Goal: Task Accomplishment & Management: Complete application form

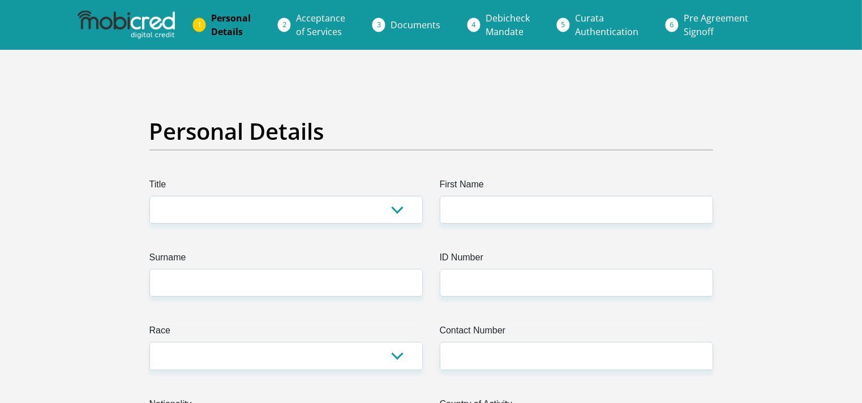
select select "Mrs"
click at [149, 196] on select "Mr Ms Mrs Dr [PERSON_NAME]" at bounding box center [285, 210] width 273 height 28
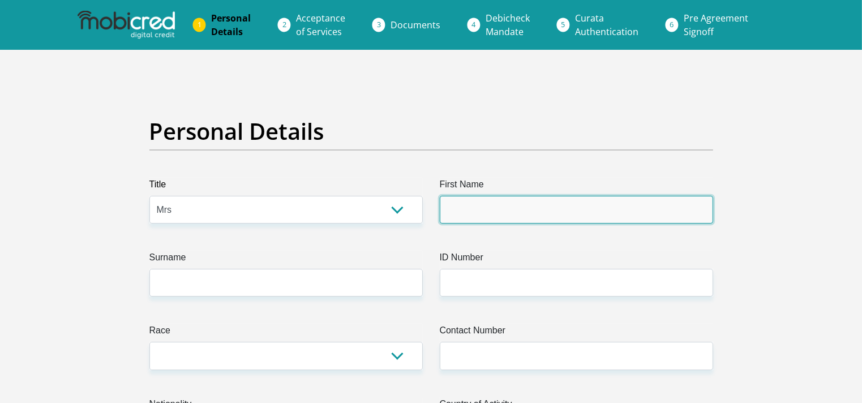
click at [466, 212] on input "First Name" at bounding box center [576, 210] width 273 height 28
type input "DierdreDawn"
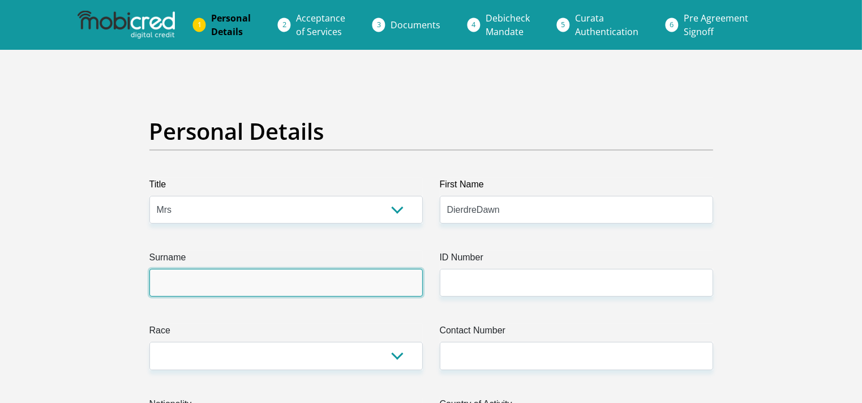
click at [174, 287] on input "Surname" at bounding box center [285, 283] width 273 height 28
type input "[PERSON_NAME]"
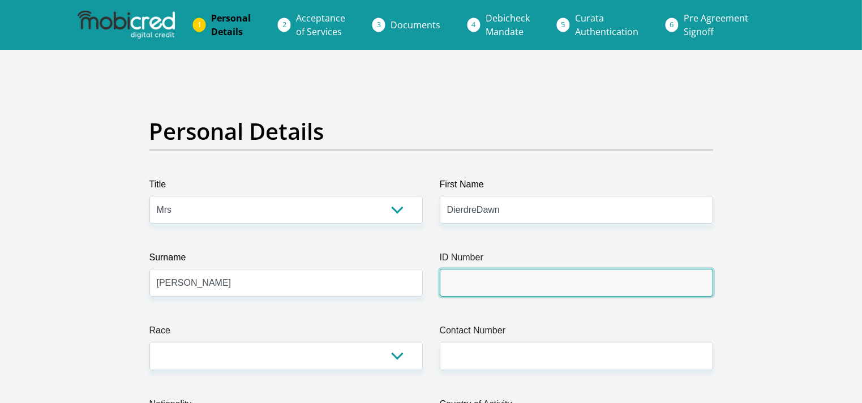
click at [466, 284] on input "ID Number" at bounding box center [576, 283] width 273 height 28
type input "[CREDIT_CARD_NUMBER]"
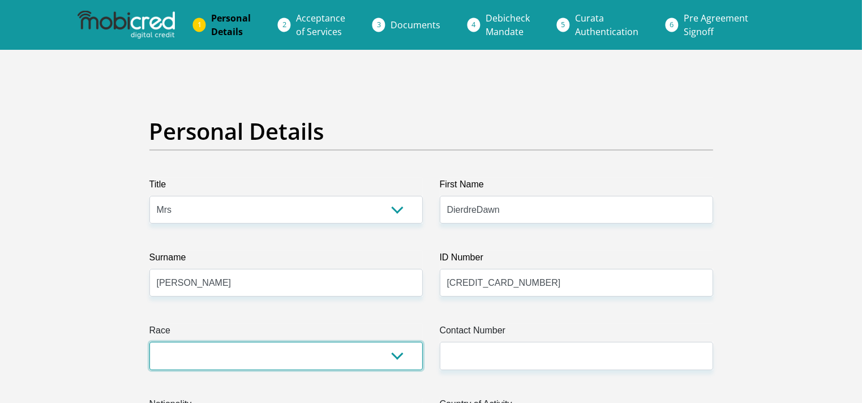
click at [162, 356] on select "Black Coloured Indian White Other" at bounding box center [285, 356] width 273 height 28
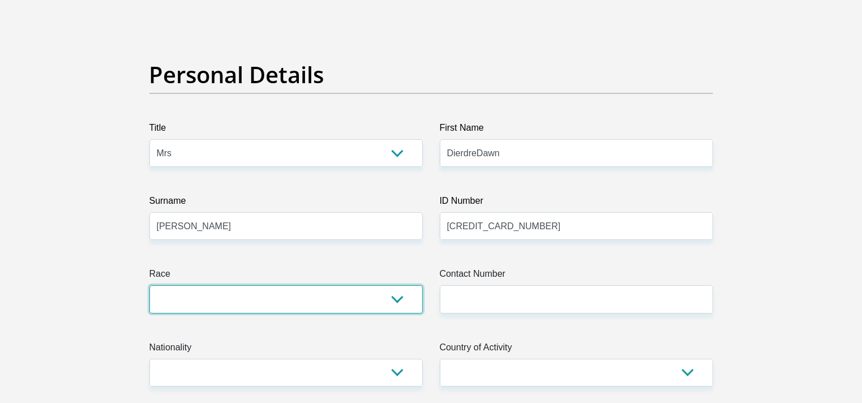
click at [171, 289] on select "Black Coloured Indian White Other" at bounding box center [285, 299] width 273 height 28
select select "4"
click at [149, 285] on select "Black Coloured Indian White Other" at bounding box center [285, 299] width 273 height 28
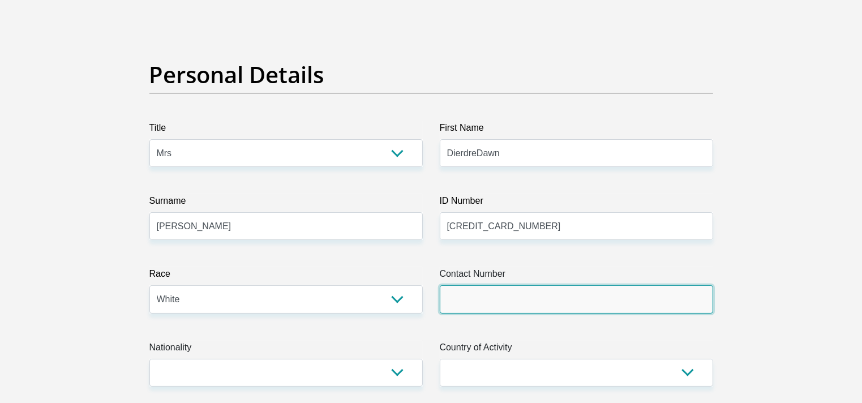
click at [510, 287] on input "Contact Number" at bounding box center [576, 299] width 273 height 28
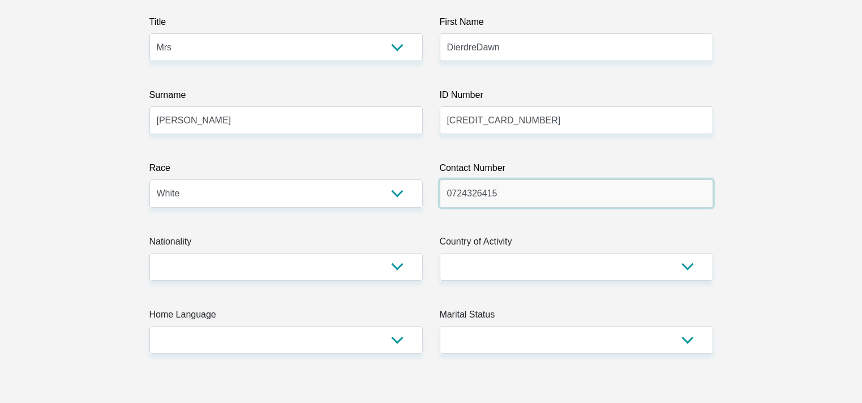
scroll to position [170, 0]
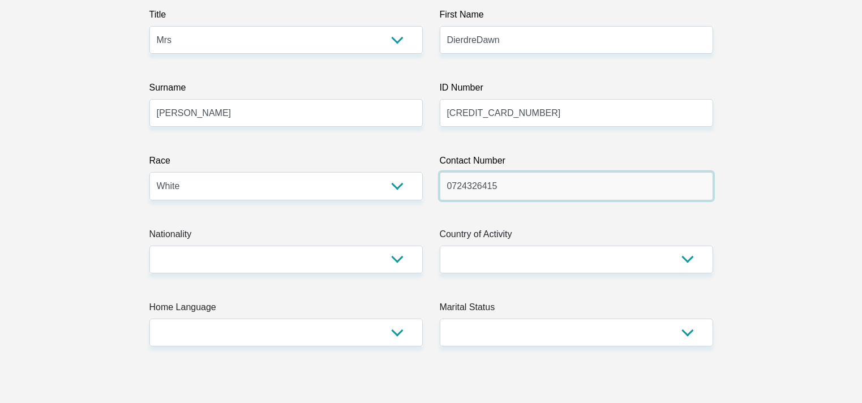
type input "0724326415"
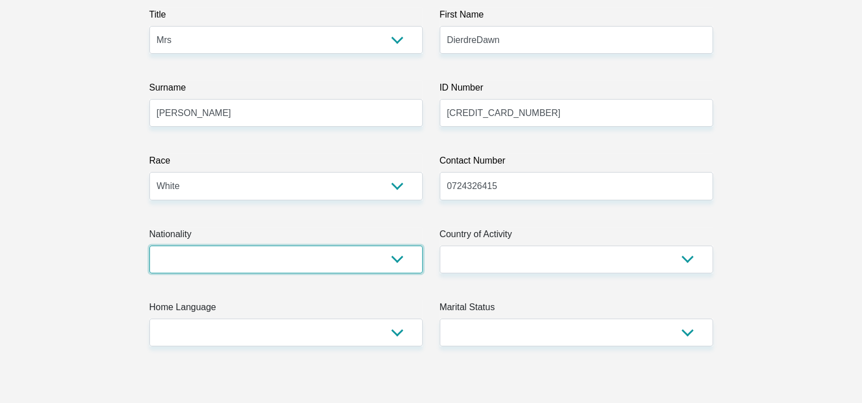
click at [217, 256] on select "[GEOGRAPHIC_DATA] [GEOGRAPHIC_DATA] [GEOGRAPHIC_DATA] [GEOGRAPHIC_DATA] [GEOGRA…" at bounding box center [285, 260] width 273 height 28
select select "ZAF"
click at [149, 246] on select "[GEOGRAPHIC_DATA] [GEOGRAPHIC_DATA] [GEOGRAPHIC_DATA] [GEOGRAPHIC_DATA] [GEOGRA…" at bounding box center [285, 260] width 273 height 28
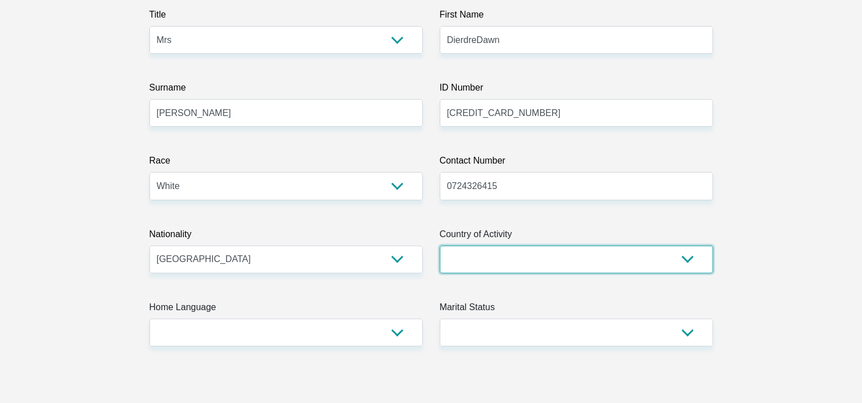
click at [524, 262] on select "[GEOGRAPHIC_DATA] [GEOGRAPHIC_DATA] [GEOGRAPHIC_DATA] [GEOGRAPHIC_DATA] [GEOGRA…" at bounding box center [576, 260] width 273 height 28
select select "ZAF"
click at [440, 246] on select "[GEOGRAPHIC_DATA] [GEOGRAPHIC_DATA] [GEOGRAPHIC_DATA] [GEOGRAPHIC_DATA] [GEOGRA…" at bounding box center [576, 260] width 273 height 28
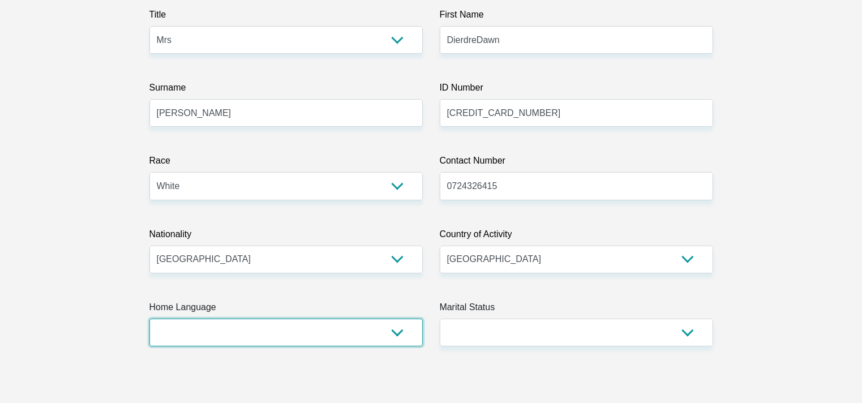
click at [204, 328] on select "Afrikaans English Sepedi South Ndebele Southern Sotho Swati Tsonga Tswana Venda…" at bounding box center [285, 332] width 273 height 28
select select "afr"
click at [149, 318] on select "Afrikaans English Sepedi South Ndebele Southern Sotho Swati Tsonga Tswana Venda…" at bounding box center [285, 332] width 273 height 28
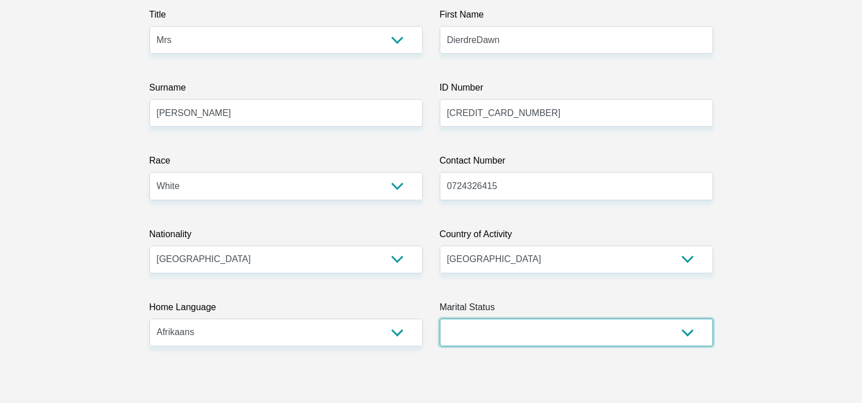
click at [465, 327] on select "Married ANC Single Divorced Widowed Married COP or Customary Law" at bounding box center [576, 332] width 273 height 28
select select "3"
click at [440, 318] on select "Married ANC Single Divorced Widowed Married COP or Customary Law" at bounding box center [576, 332] width 273 height 28
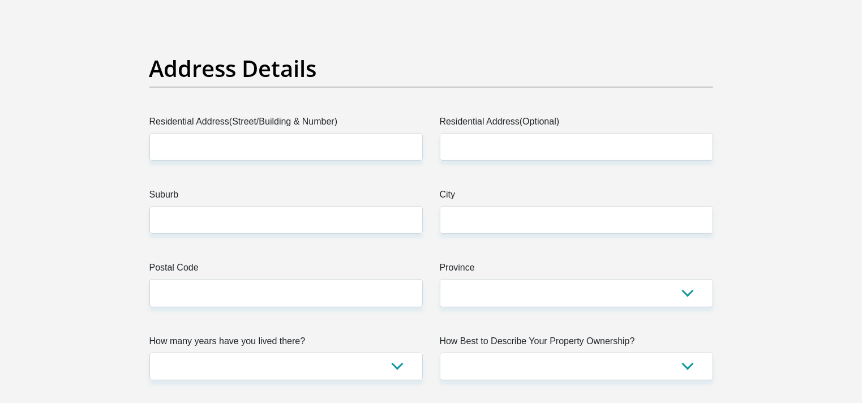
scroll to position [509, 0]
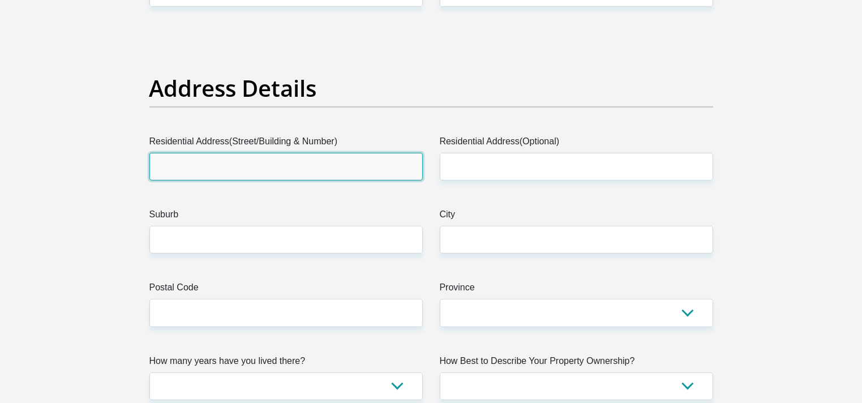
click at [221, 169] on input "Residential Address(Street/Building & Number)" at bounding box center [285, 167] width 273 height 28
type input "[STREET_ADDRESS][PERSON_NAME]"
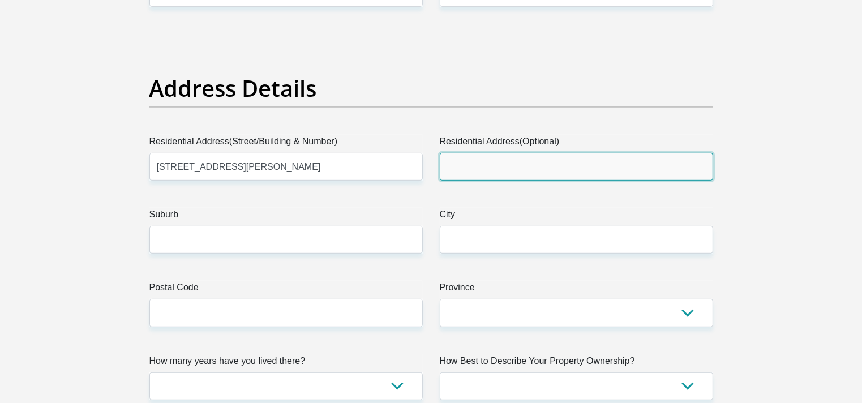
type input "unit 3"
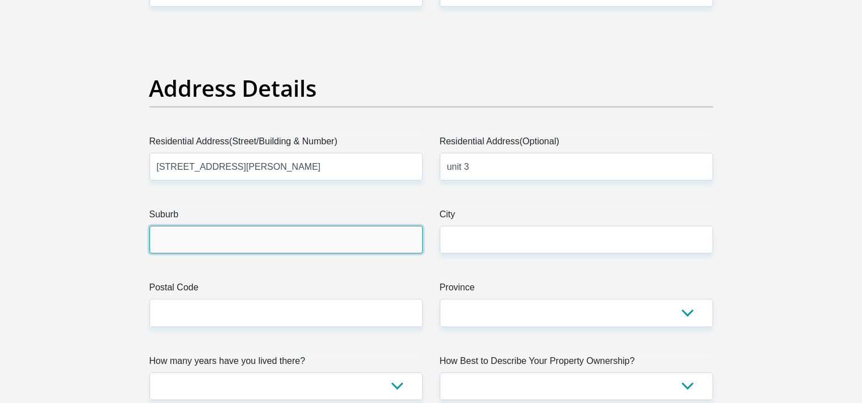
type input "lyttelton"
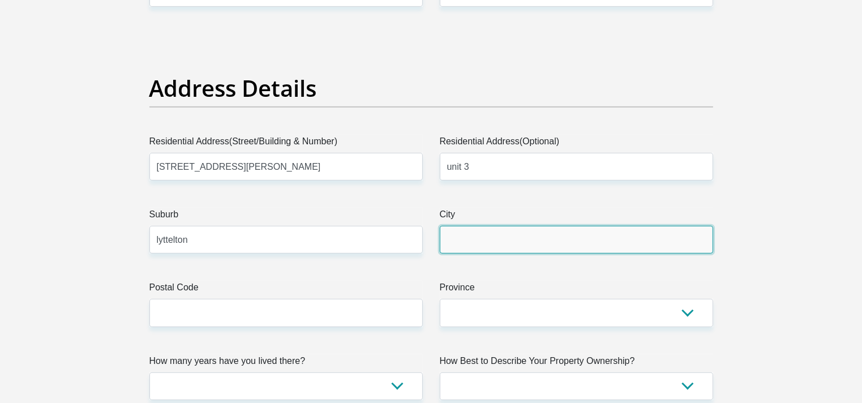
type input "lyttelton"
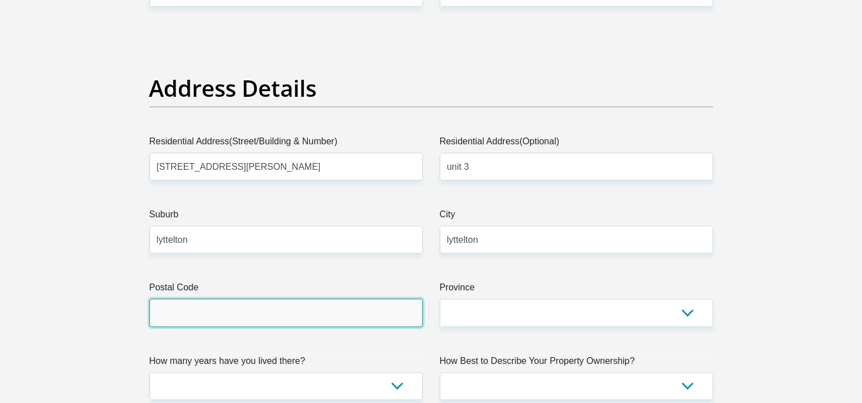
type input "0157"
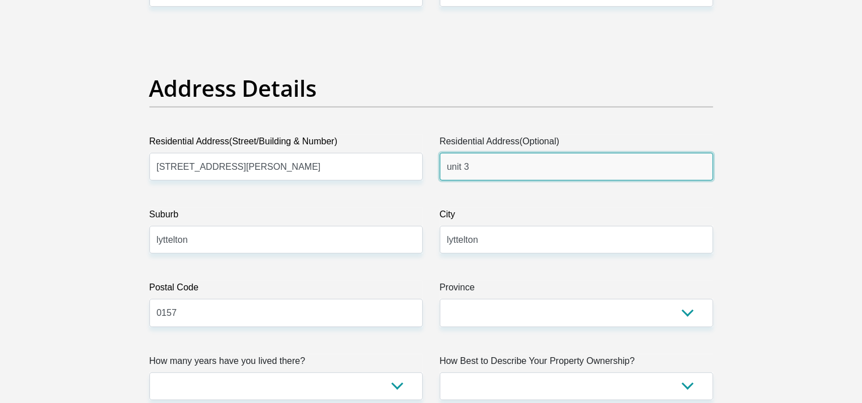
click at [480, 169] on input "unit 3" at bounding box center [576, 167] width 273 height 28
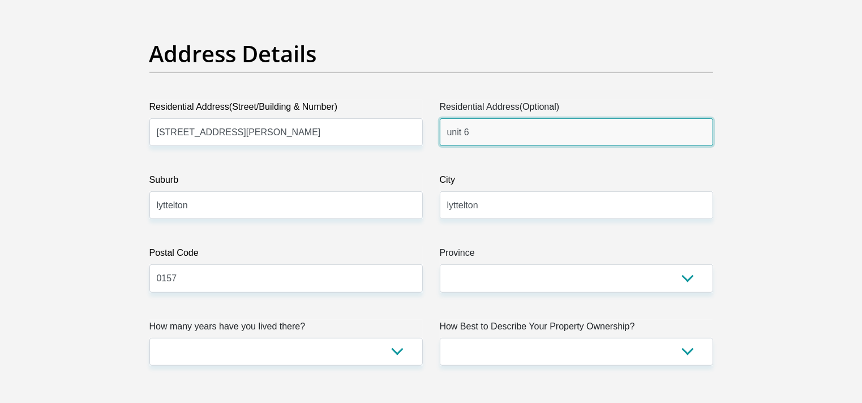
scroll to position [566, 0]
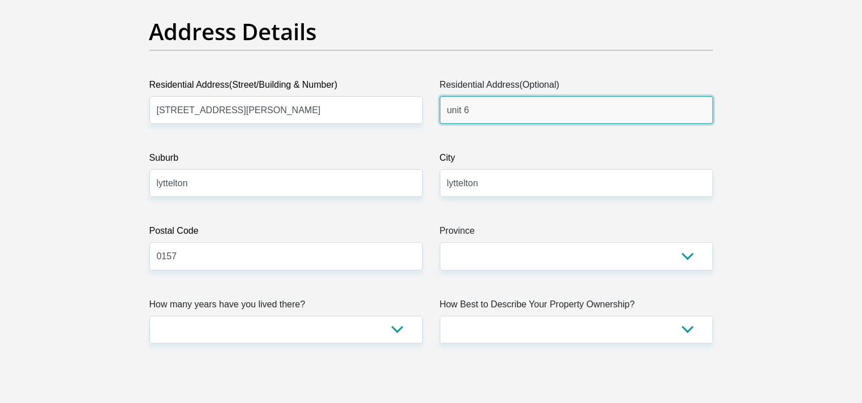
type input "unit 6"
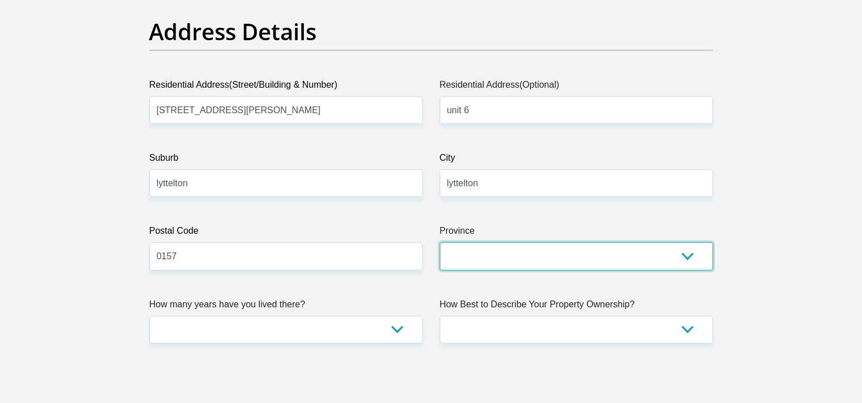
click at [489, 260] on select "Eastern Cape Free State [GEOGRAPHIC_DATA] [GEOGRAPHIC_DATA][DATE] [GEOGRAPHIC_D…" at bounding box center [576, 256] width 273 height 28
select select "Gauteng"
click at [440, 242] on select "Eastern Cape Free State [GEOGRAPHIC_DATA] [GEOGRAPHIC_DATA][DATE] [GEOGRAPHIC_D…" at bounding box center [576, 256] width 273 height 28
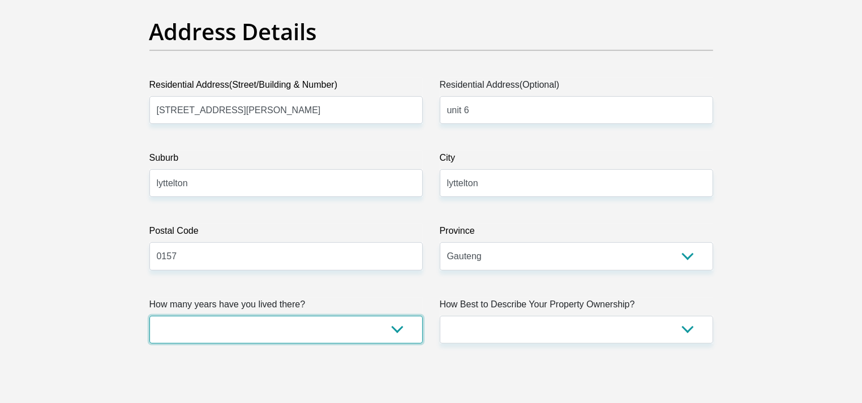
click at [201, 332] on select "less than 1 year 1-3 years 3-5 years 5+ years" at bounding box center [285, 330] width 273 height 28
select select "5"
click at [149, 316] on select "less than 1 year 1-3 years 3-5 years 5+ years" at bounding box center [285, 330] width 273 height 28
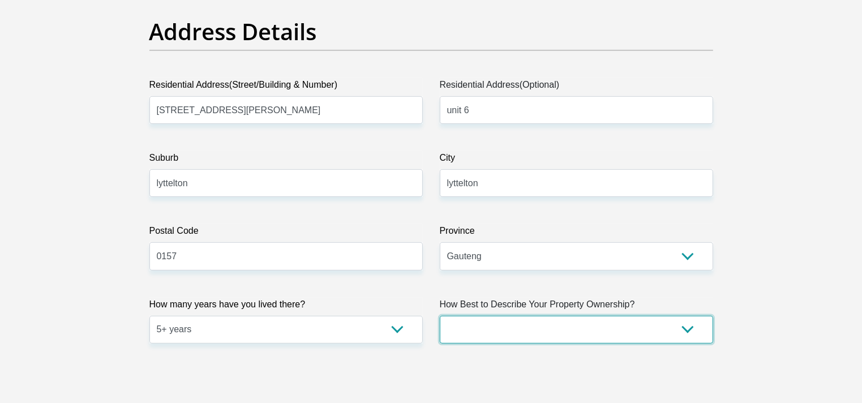
click at [514, 328] on select "Owned Rented Family Owned Company Dwelling" at bounding box center [576, 330] width 273 height 28
select select "Rented"
click at [440, 316] on select "Owned Rented Family Owned Company Dwelling" at bounding box center [576, 330] width 273 height 28
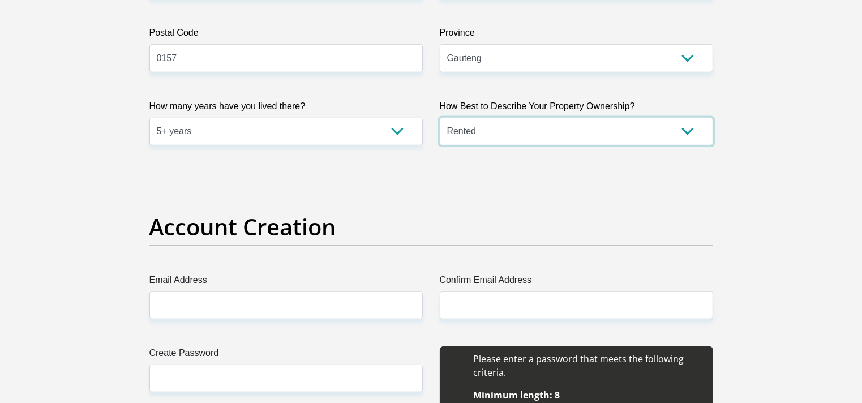
scroll to position [792, 0]
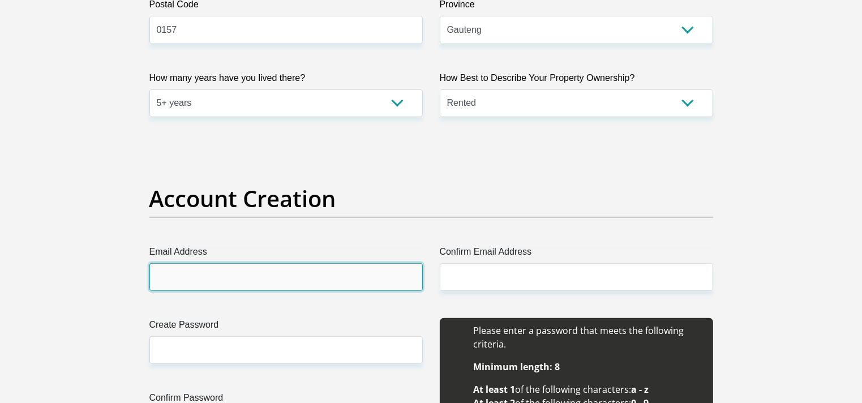
click at [198, 282] on input "Email Address" at bounding box center [285, 277] width 273 height 28
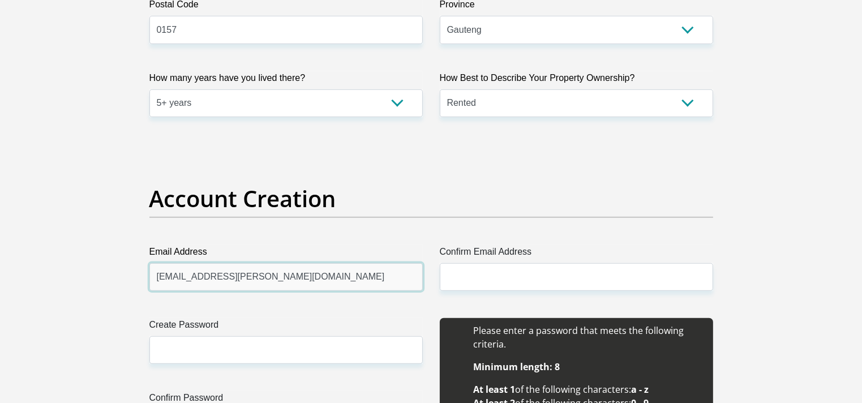
type input "[EMAIL_ADDRESS][PERSON_NAME][DOMAIN_NAME]"
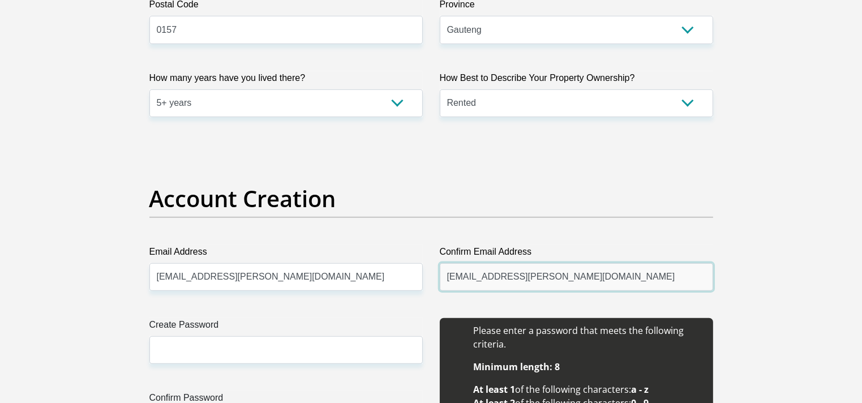
type input "[EMAIL_ADDRESS][PERSON_NAME][DOMAIN_NAME]"
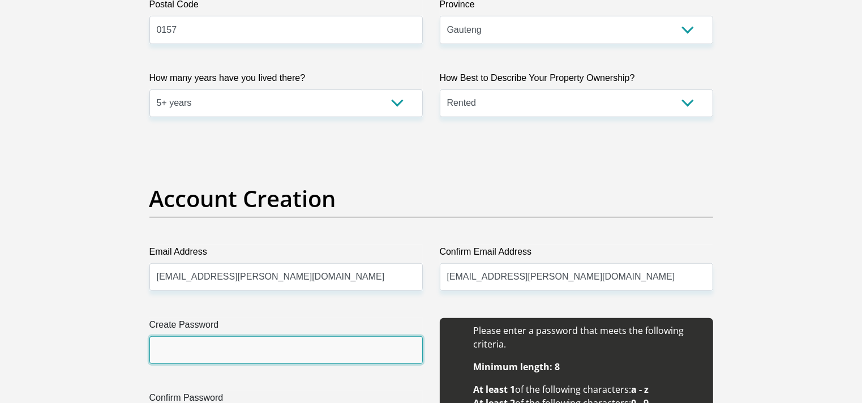
click at [180, 358] on input "Create Password" at bounding box center [285, 350] width 273 height 28
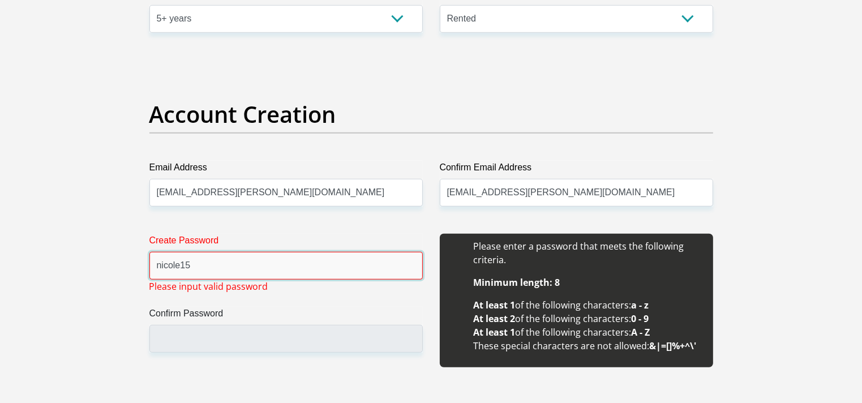
scroll to position [905, 0]
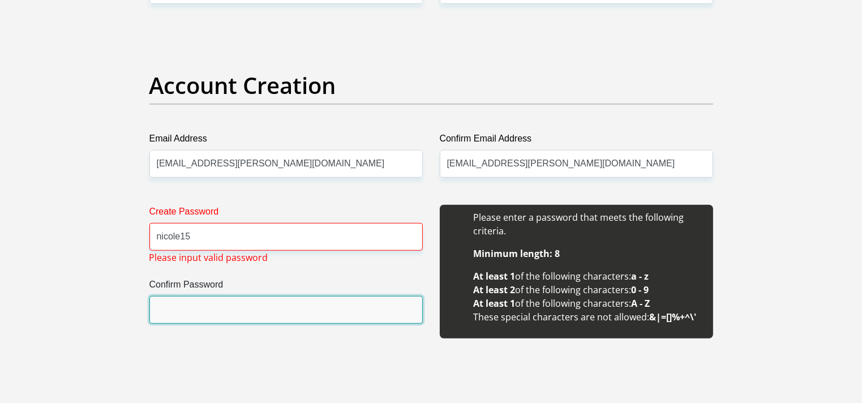
click at [201, 307] on input "Confirm Password" at bounding box center [285, 310] width 273 height 28
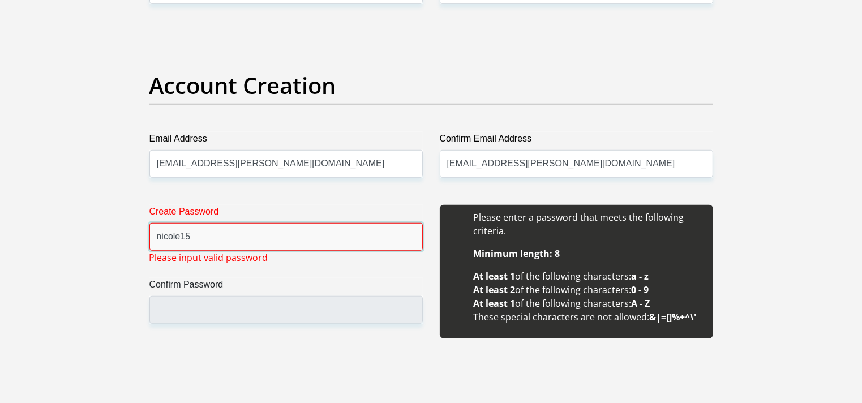
click at [183, 240] on input "nicole15" at bounding box center [285, 237] width 273 height 28
click at [181, 239] on input "nicole15" at bounding box center [285, 237] width 273 height 28
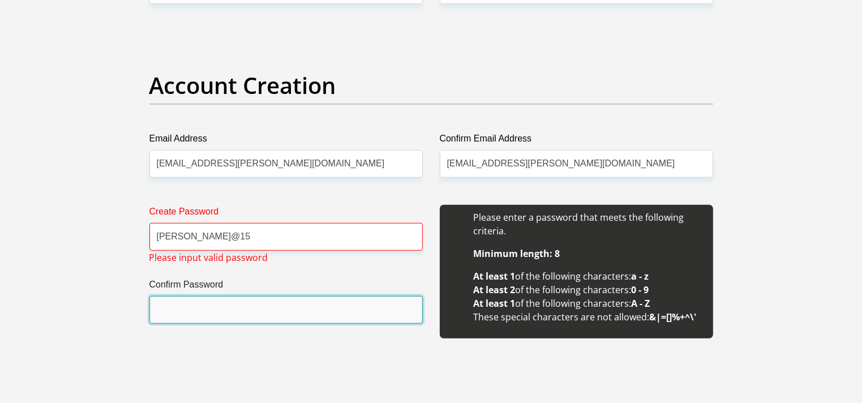
click at [177, 312] on input "Confirm Password" at bounding box center [285, 310] width 273 height 28
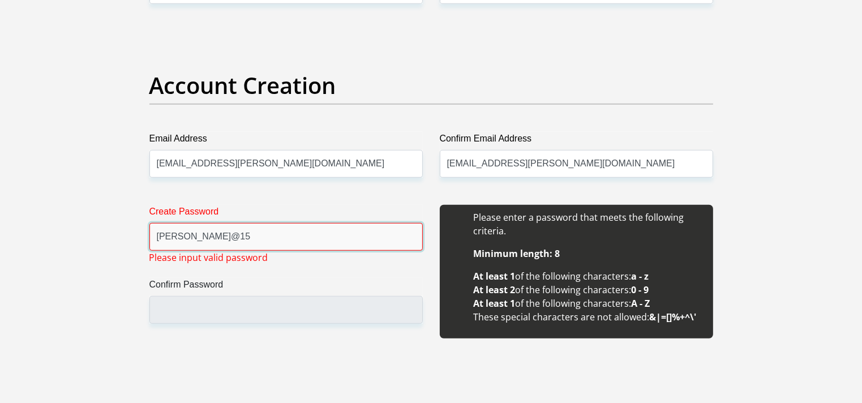
click at [160, 239] on input "[PERSON_NAME]@15" at bounding box center [285, 237] width 273 height 28
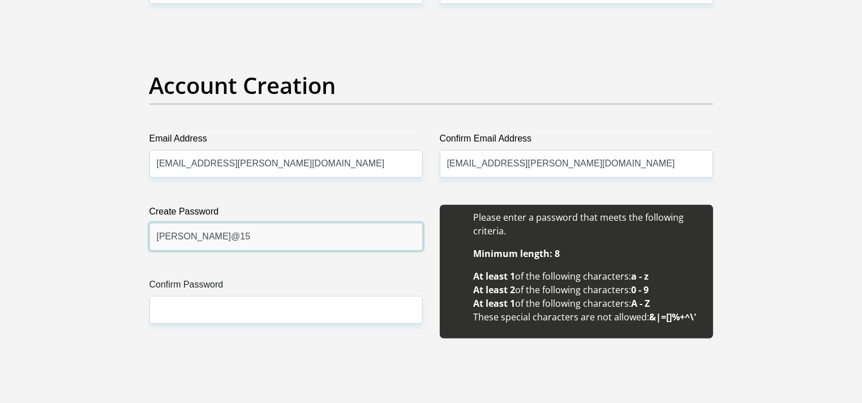
type input "[PERSON_NAME]@15"
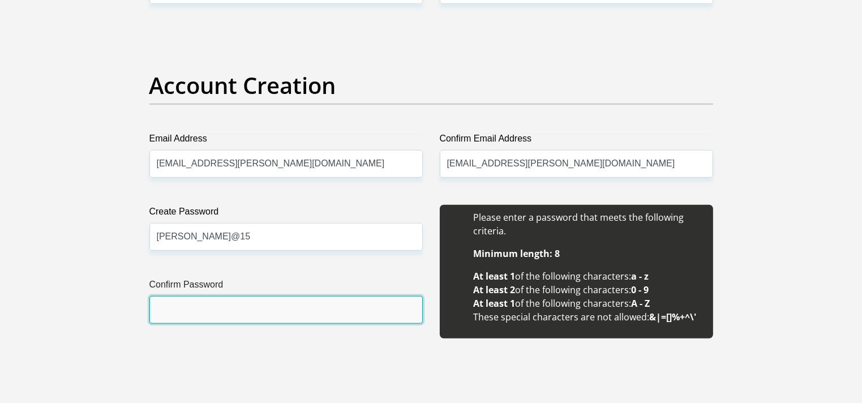
click at [159, 320] on input "Confirm Password" at bounding box center [285, 310] width 273 height 28
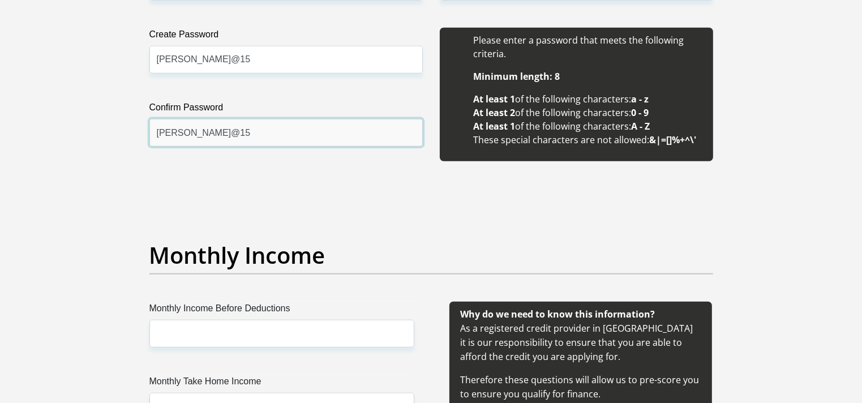
scroll to position [1131, 0]
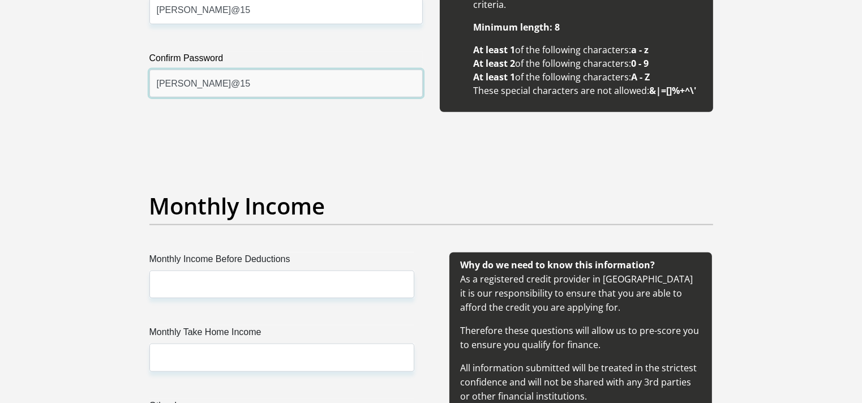
type input "[PERSON_NAME]@15"
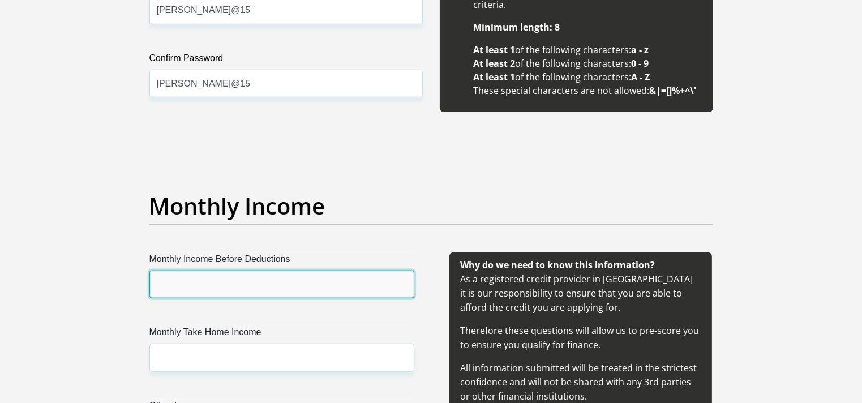
click at [195, 282] on input "Monthly Income Before Deductions" at bounding box center [281, 284] width 265 height 28
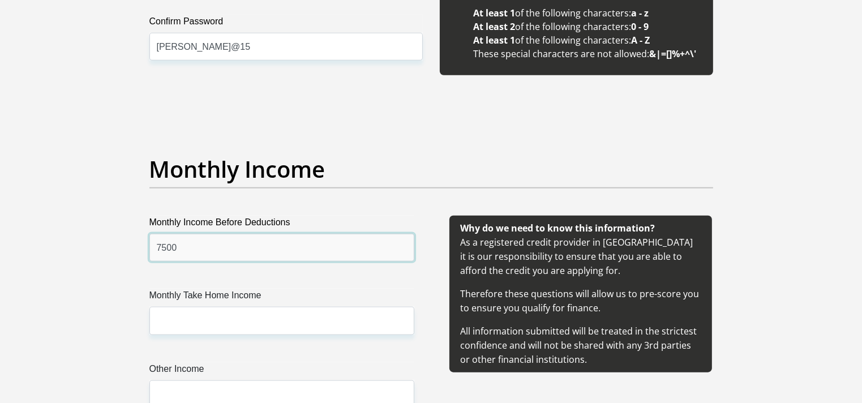
scroll to position [1245, 0]
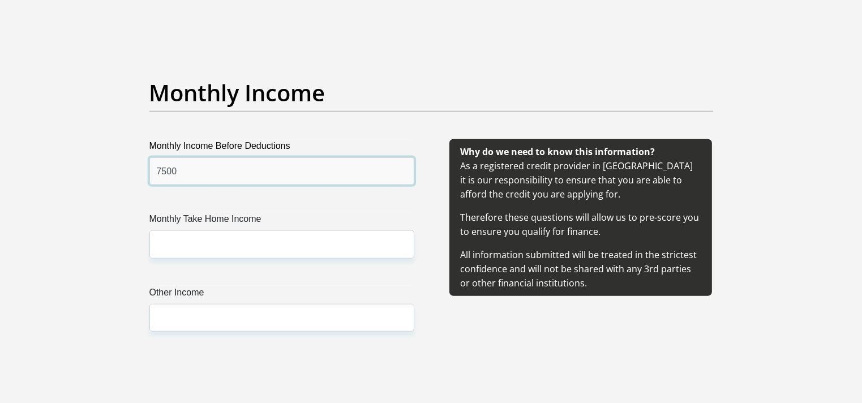
type input "7500"
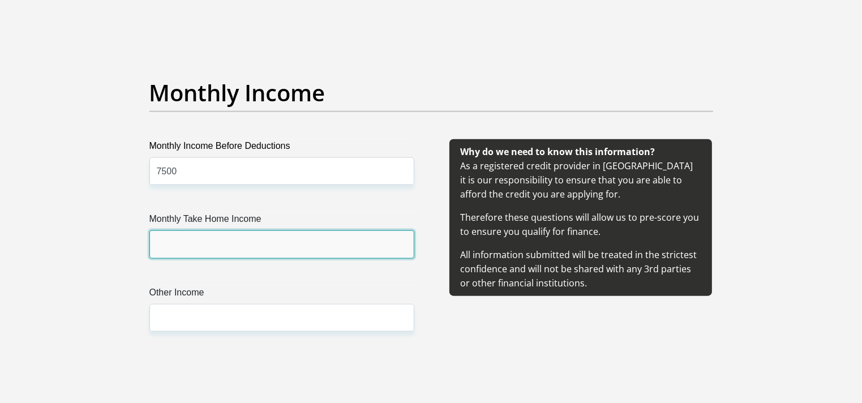
click at [177, 238] on input "Monthly Take Home Income" at bounding box center [281, 244] width 265 height 28
type input "5200"
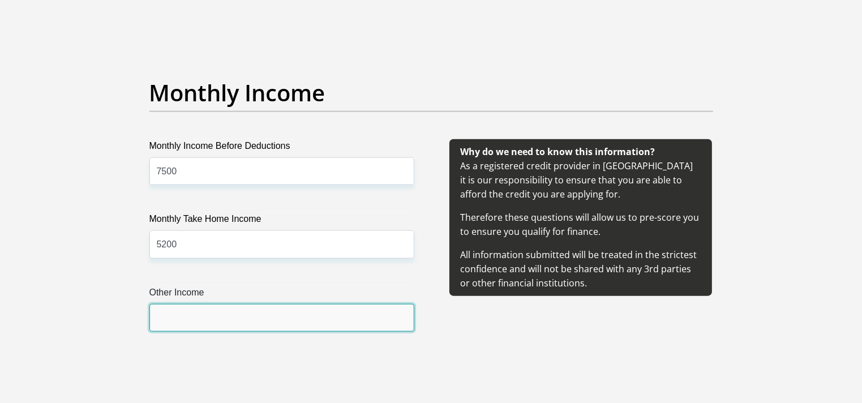
click at [173, 317] on input "Other Income" at bounding box center [281, 318] width 265 height 28
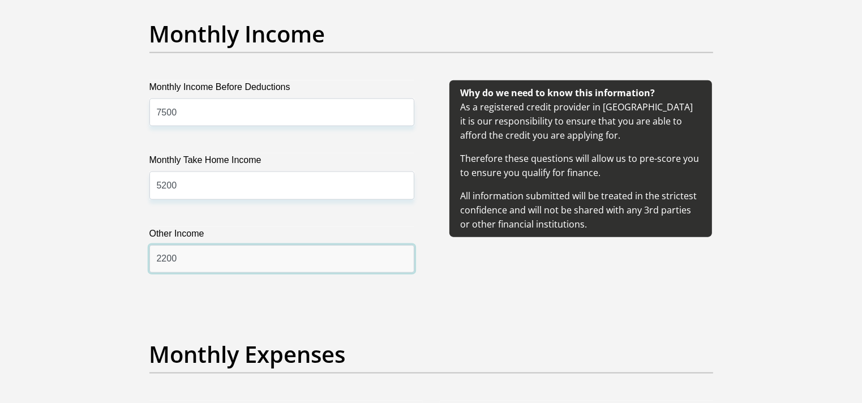
scroll to position [1414, 0]
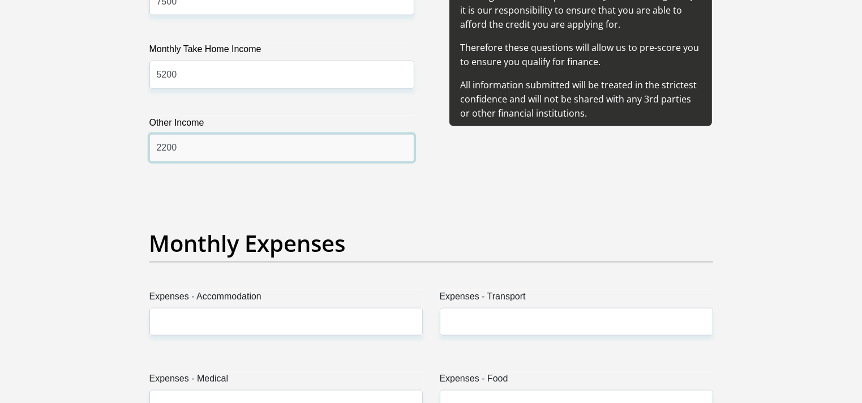
type input "2200"
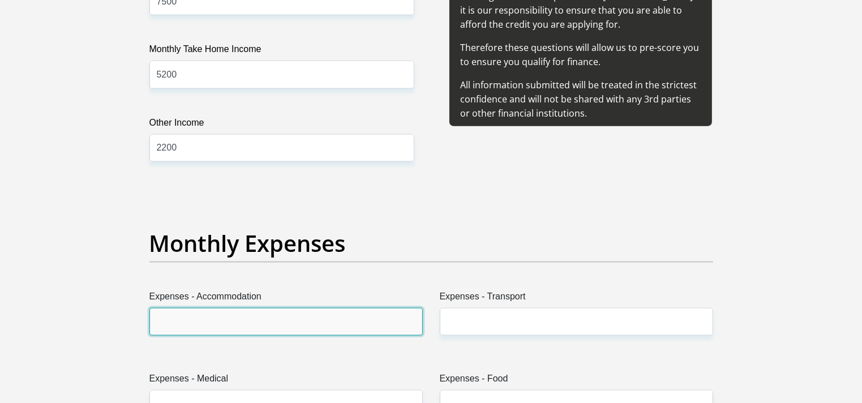
click at [210, 321] on input "Expenses - Accommodation" at bounding box center [285, 322] width 273 height 28
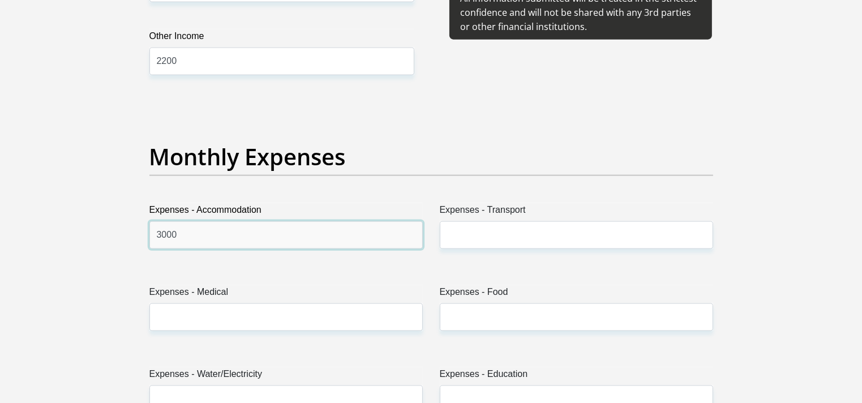
scroll to position [1527, 0]
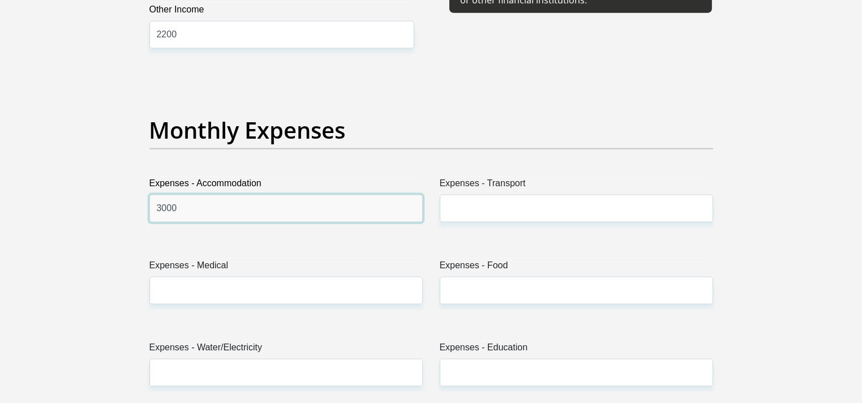
type input "3000"
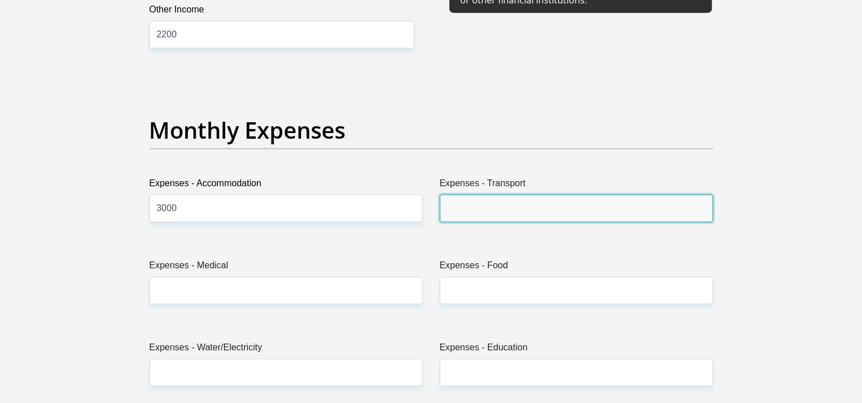
click at [468, 209] on input "Expenses - Transport" at bounding box center [576, 209] width 273 height 28
type input "0"
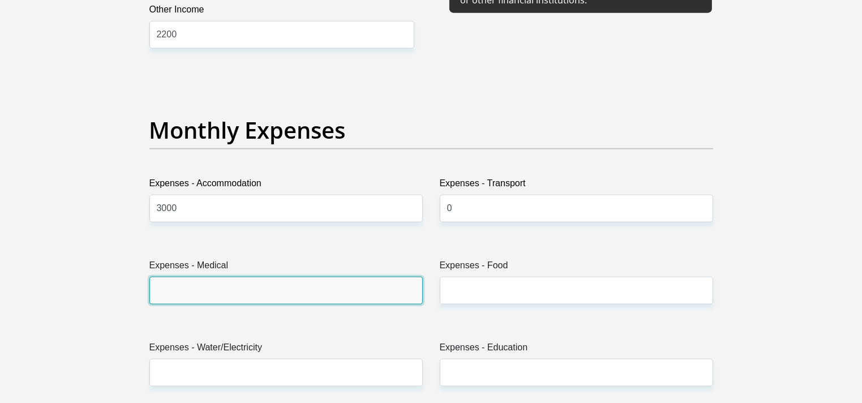
click at [192, 292] on input "Expenses - Medical" at bounding box center [285, 291] width 273 height 28
type input "0"
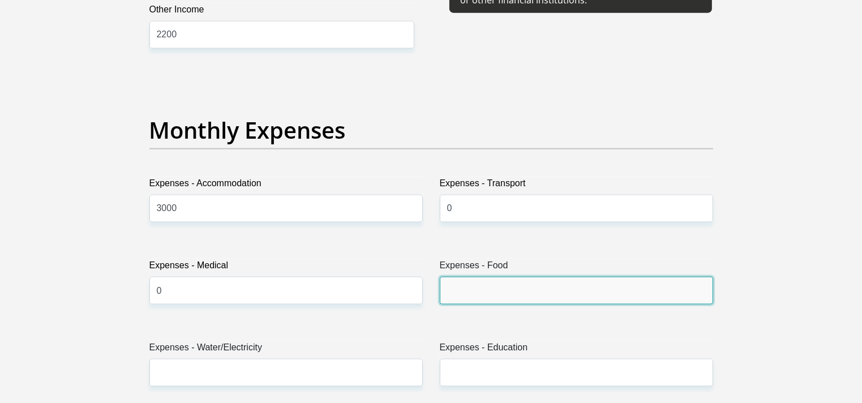
click at [480, 291] on input "Expenses - Food" at bounding box center [576, 291] width 273 height 28
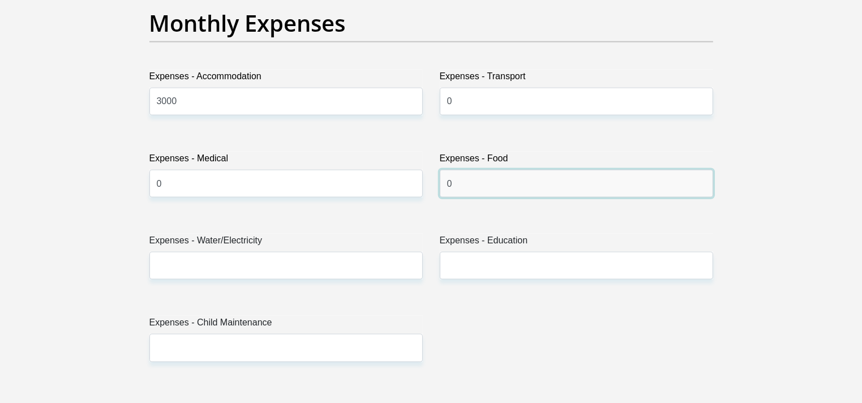
scroll to position [1641, 0]
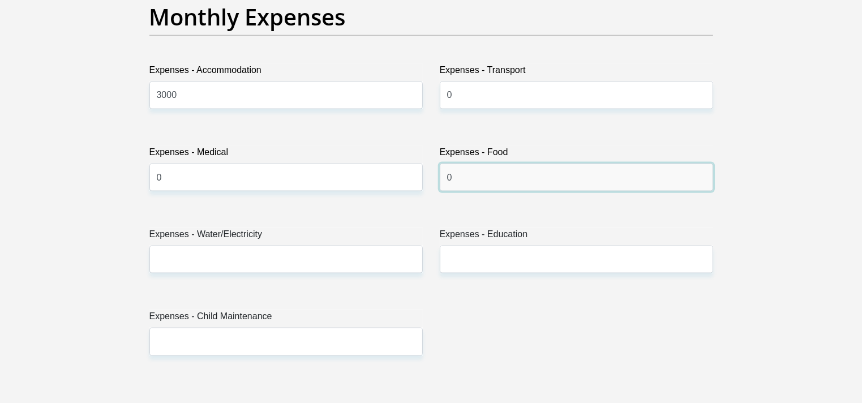
type input "0"
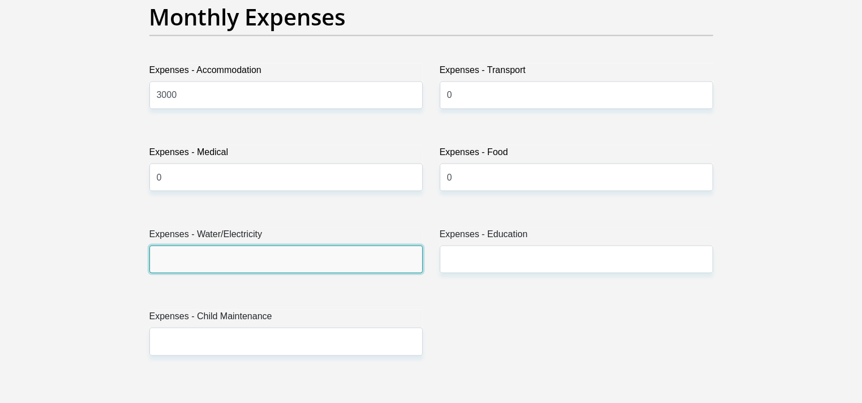
click at [189, 253] on input "Expenses - Water/Electricity" at bounding box center [285, 260] width 273 height 28
type input "0"
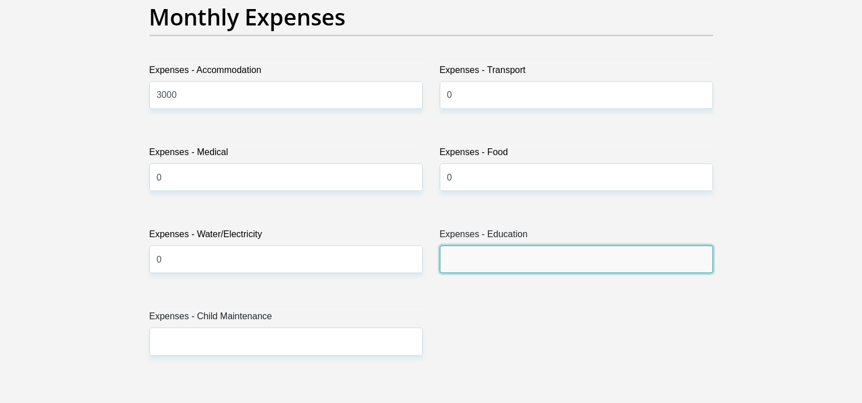
click at [509, 255] on input "Expenses - Education" at bounding box center [576, 260] width 273 height 28
type input "0"
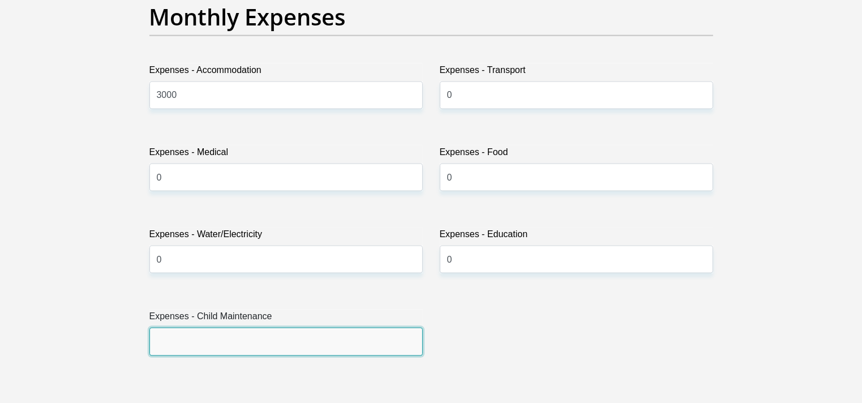
click at [201, 341] on input "Expenses - Child Maintenance" at bounding box center [285, 342] width 273 height 28
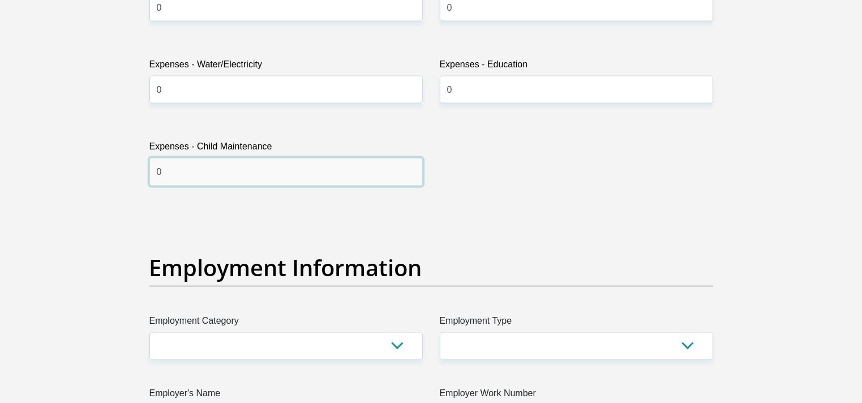
scroll to position [1923, 0]
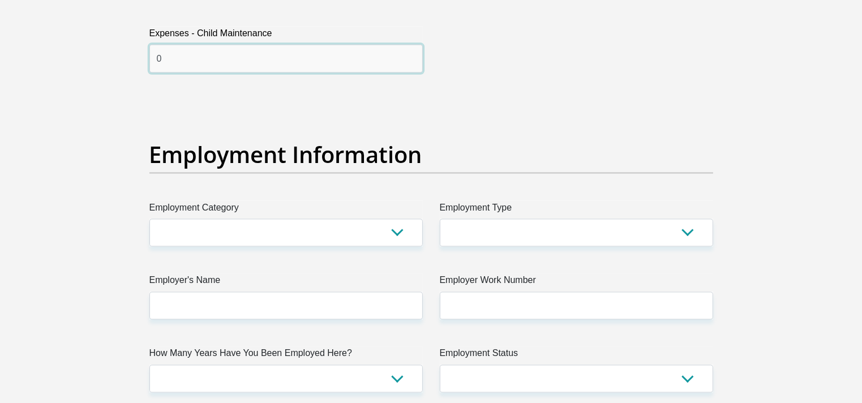
type input "0"
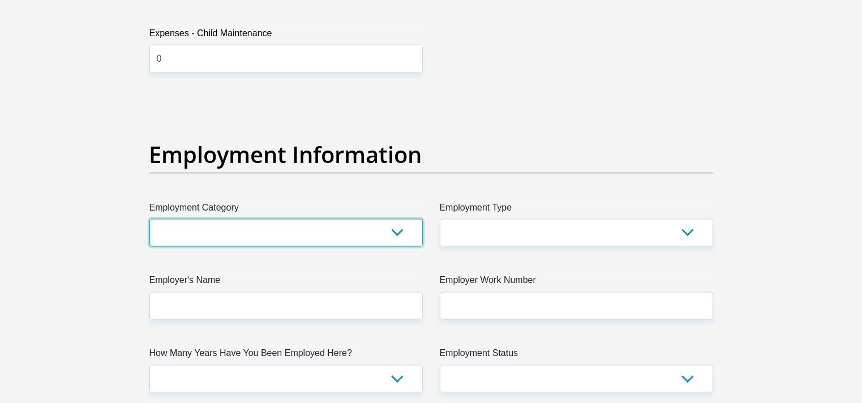
click at [213, 225] on select "AGRICULTURE ALCOHOL & TOBACCO CONSTRUCTION MATERIALS METALLURGY EQUIPMENT FOR R…" at bounding box center [285, 233] width 273 height 28
select select "56"
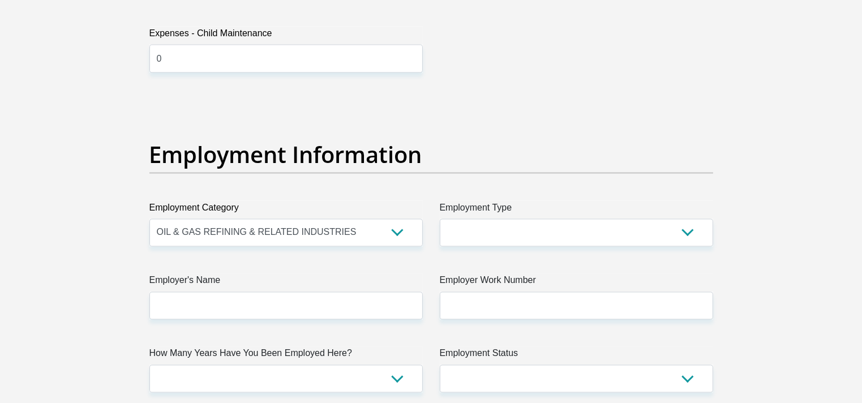
click at [505, 71] on div "Title Mr Ms Mrs Dr [PERSON_NAME] First Name DierdreDawn Surname [PERSON_NAME] I…" at bounding box center [431, 94] width 580 height 3681
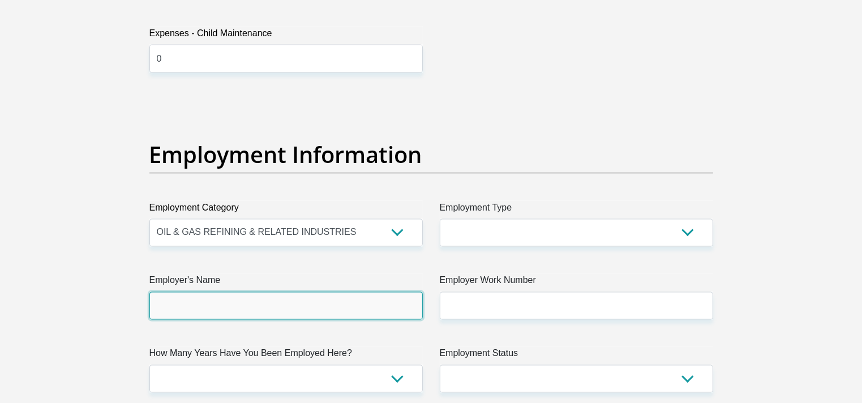
click at [187, 300] on input "Employer's Name" at bounding box center [285, 306] width 273 height 28
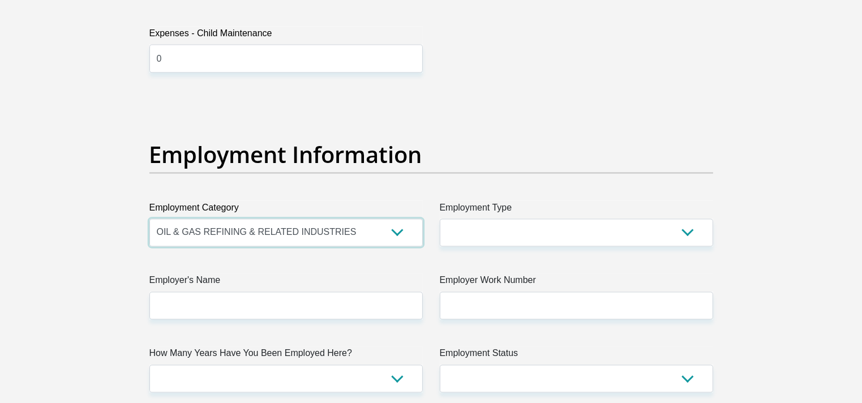
click at [338, 231] on select "AGRICULTURE ALCOHOL & TOBACCO CONSTRUCTION MATERIALS METALLURGY EQUIPMENT FOR R…" at bounding box center [285, 233] width 273 height 28
drag, startPoint x: 511, startPoint y: 111, endPoint x: 475, endPoint y: 114, distance: 35.8
click at [509, 111] on div "Title Mr Ms Mrs Dr [PERSON_NAME] First Name DierdreDawn Surname [PERSON_NAME] I…" at bounding box center [431, 94] width 580 height 3681
click at [335, 233] on select "AGRICULTURE ALCOHOL & TOBACCO CONSTRUCTION MATERIALS METALLURGY EQUIPMENT FOR R…" at bounding box center [285, 233] width 273 height 28
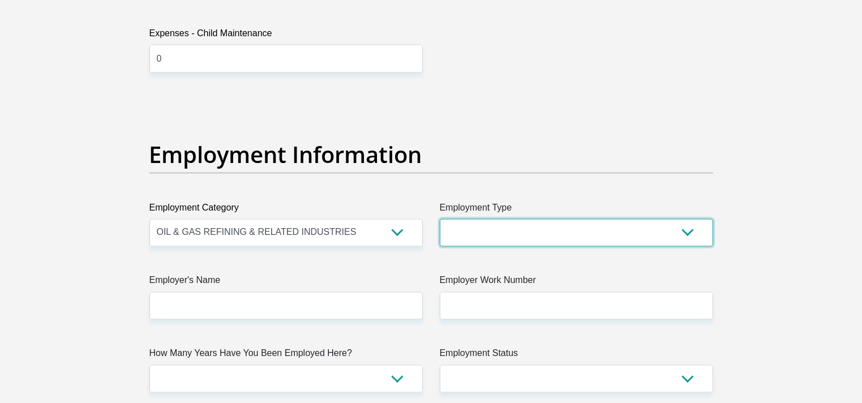
click at [487, 230] on select "College/Lecturer Craft Seller Creative Driver Executive Farmer Forces - Non Com…" at bounding box center [576, 233] width 273 height 28
select select "Pensioner"
click at [440, 219] on select "College/Lecturer Craft Seller Creative Driver Executive Farmer Forces - Non Com…" at bounding box center [576, 233] width 273 height 28
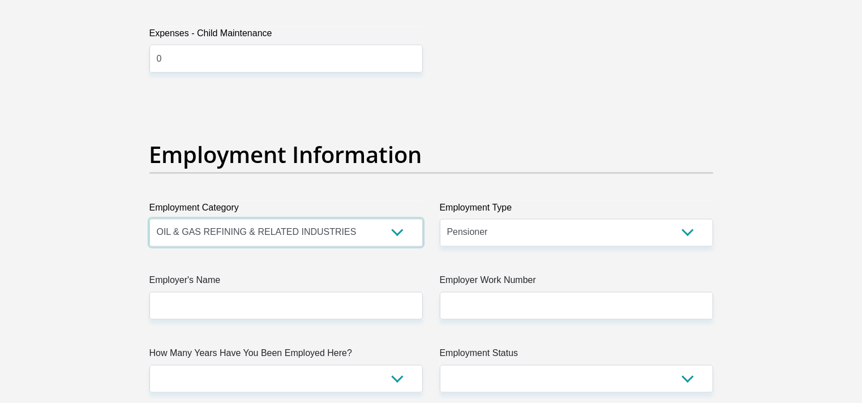
click at [281, 224] on select "AGRICULTURE ALCOHOL & TOBACCO CONSTRUCTION MATERIALS METALLURGY EQUIPMENT FOR R…" at bounding box center [285, 233] width 273 height 28
click at [485, 141] on h2 "Employment Information" at bounding box center [430, 154] width 563 height 27
drag, startPoint x: 158, startPoint y: 232, endPoint x: 256, endPoint y: 234, distance: 97.9
click at [256, 234] on select "AGRICULTURE ALCOHOL & TOBACCO CONSTRUCTION MATERIALS METALLURGY EQUIPMENT FOR R…" at bounding box center [285, 233] width 273 height 28
select select "80"
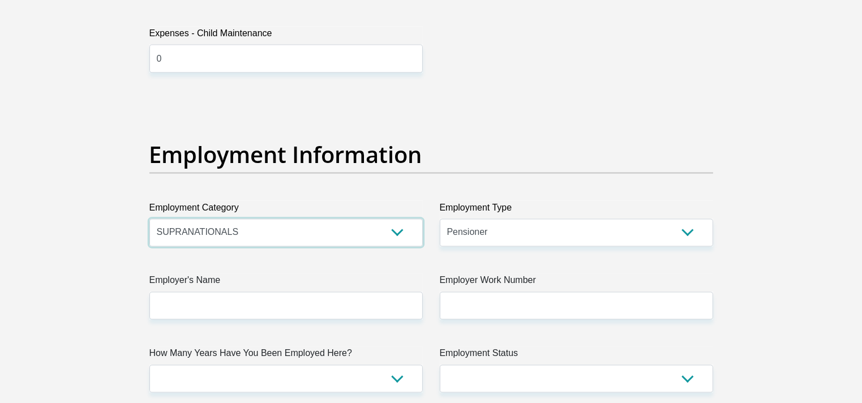
click at [149, 219] on select "AGRICULTURE ALCOHOL & TOBACCO CONSTRUCTION MATERIALS METALLURGY EQUIPMENT FOR R…" at bounding box center [285, 233] width 273 height 28
click at [232, 233] on select "AGRICULTURE ALCOHOL & TOBACCO CONSTRUCTION MATERIALS METALLURGY EQUIPMENT FOR R…" at bounding box center [285, 233] width 273 height 28
click at [509, 136] on div "Title Mr Ms Mrs Dr [PERSON_NAME] First Name DierdreDawn Surname [PERSON_NAME] I…" at bounding box center [431, 94] width 580 height 3681
click at [401, 233] on select "AGRICULTURE ALCOHOL & TOBACCO CONSTRUCTION MATERIALS METALLURGY EQUIPMENT FOR R…" at bounding box center [285, 233] width 273 height 28
click at [5, 32] on section "Personal Details Title Mr Ms Mrs Dr [PERSON_NAME] First Name DierdreDawn Surnam…" at bounding box center [431, 98] width 862 height 3944
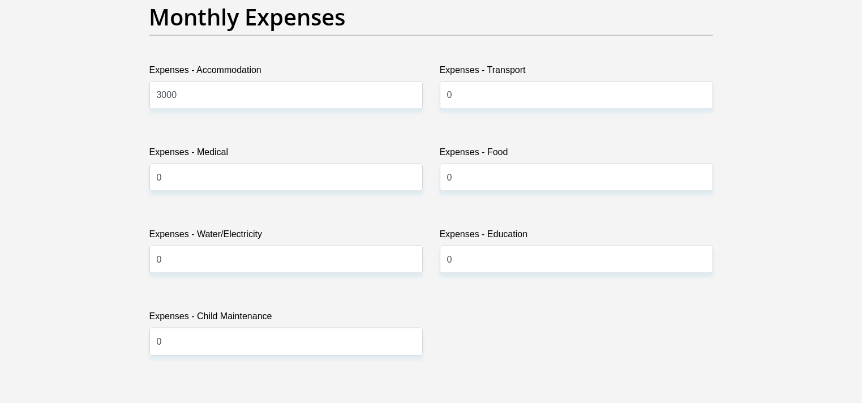
scroll to position [1245, 0]
